Goal: Find specific page/section: Find specific page/section

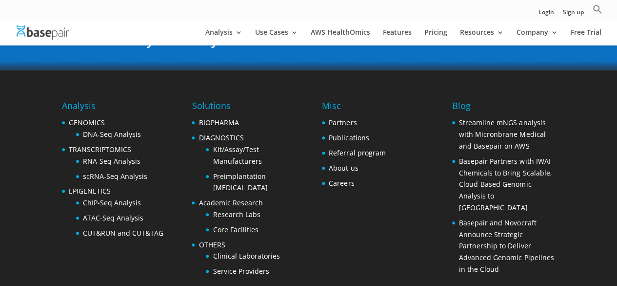
scroll to position [2026, 0]
click at [348, 178] on link "Careers" at bounding box center [341, 182] width 25 height 9
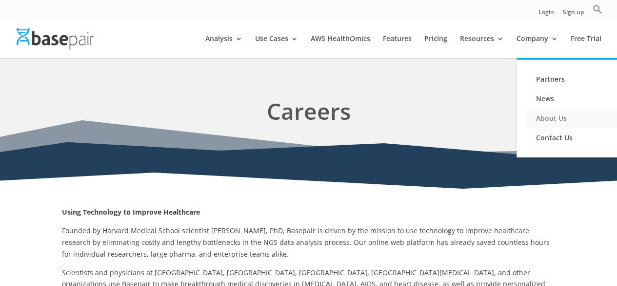
click at [555, 112] on link "About Us" at bounding box center [576, 118] width 98 height 20
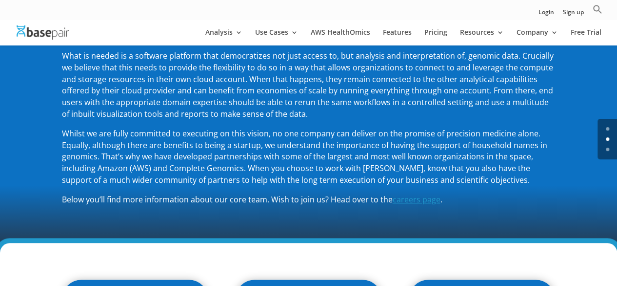
scroll to position [254, 0]
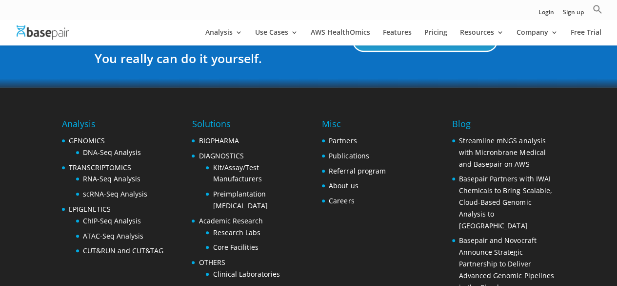
scroll to position [2008, 0]
click at [340, 195] on link "Careers" at bounding box center [341, 199] width 25 height 9
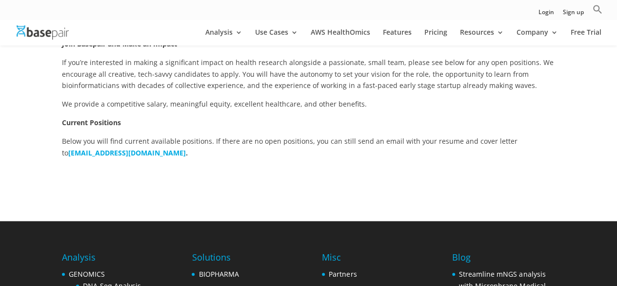
scroll to position [253, 0]
